Goal: Task Accomplishment & Management: Use online tool/utility

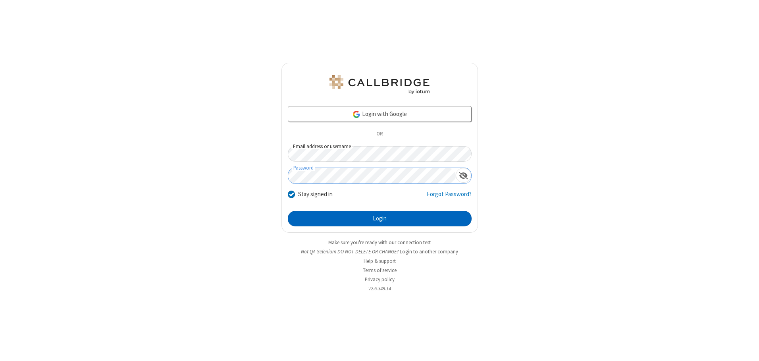
click at [379, 218] on button "Login" at bounding box center [380, 219] width 184 height 16
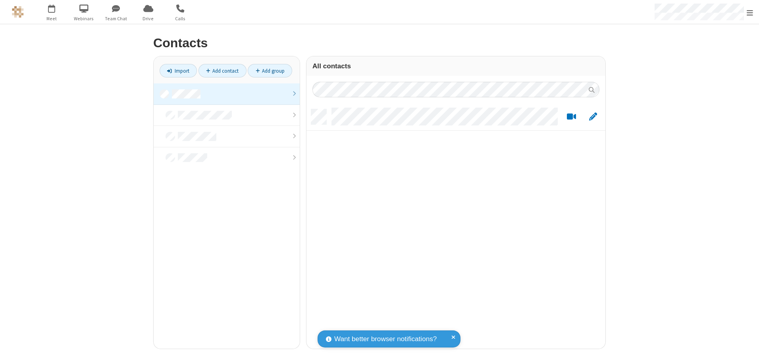
scroll to position [239, 293]
click at [227, 94] on link at bounding box center [227, 93] width 146 height 21
click at [178, 71] on link "Import" at bounding box center [178, 70] width 37 height 13
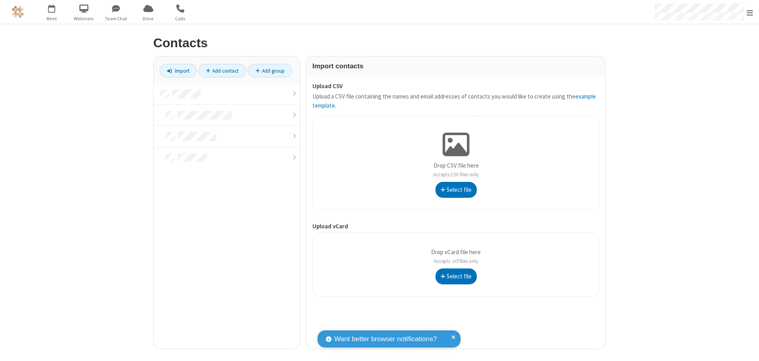
type input "C:\fakepath\excel_file.xlsx"
